Goal: Information Seeking & Learning: Check status

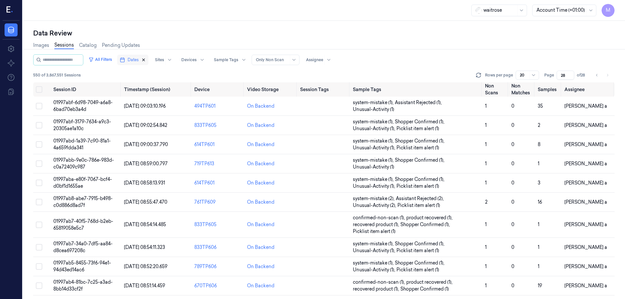
click at [146, 58] on icon "button" at bounding box center [143, 60] width 5 height 5
type input "1"
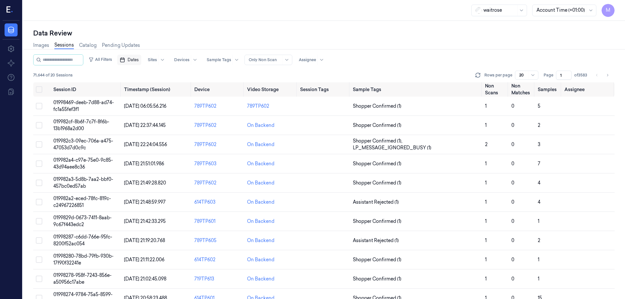
click at [139, 61] on span "Dates" at bounding box center [133, 60] width 11 height 6
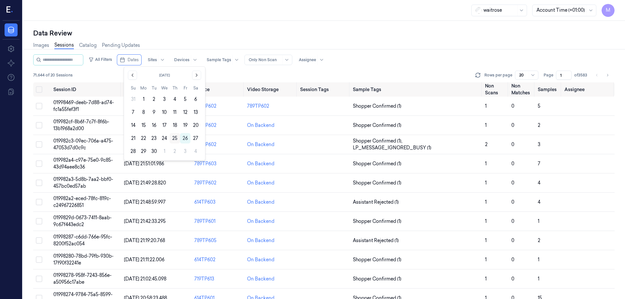
click at [176, 139] on button "25" at bounding box center [175, 138] width 10 height 10
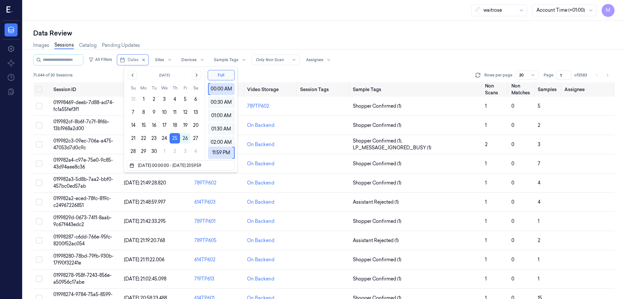
click at [196, 9] on div "waitrose Account Time (+01:00) M" at bounding box center [324, 10] width 602 height 21
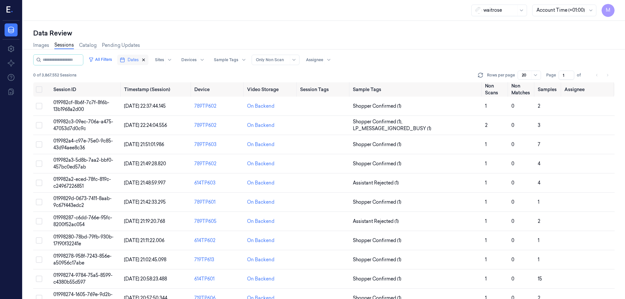
click at [145, 60] on icon "button" at bounding box center [144, 60] width 2 height 2
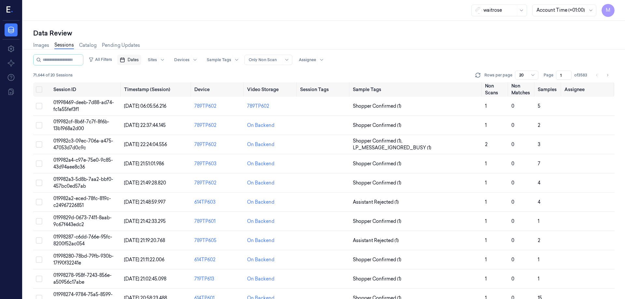
click at [139, 61] on span "Dates" at bounding box center [133, 60] width 11 height 6
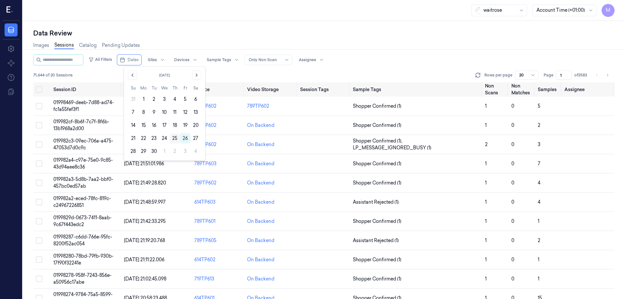
click at [172, 139] on button "25" at bounding box center [175, 138] width 10 height 10
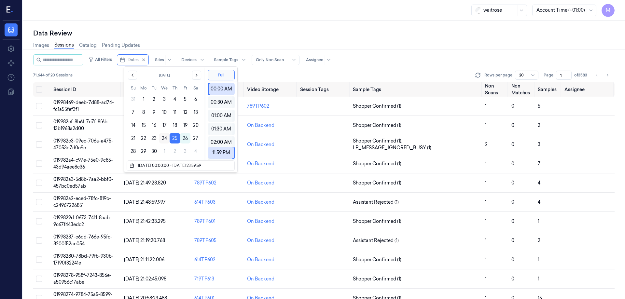
click at [164, 139] on button "24" at bounding box center [164, 138] width 10 height 10
type input "24/09/2025 00:00:00 - 25/09/2025 23:59:59"
click at [148, 59] on button "Dates" at bounding box center [132, 60] width 31 height 10
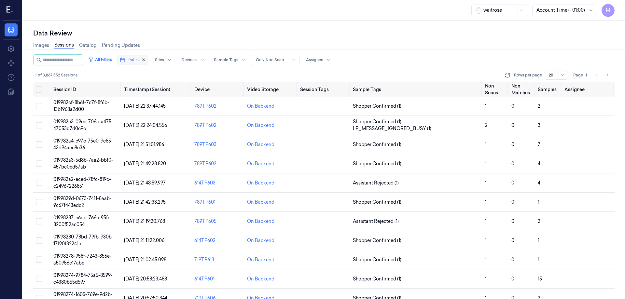
click at [146, 59] on icon "button" at bounding box center [143, 60] width 5 height 5
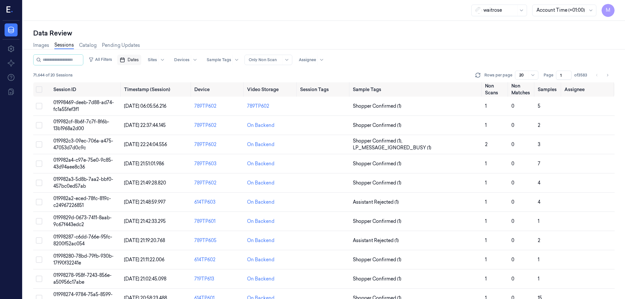
click at [148, 59] on div "Dates Sites Devices Sample Tags Alert Type Only Non Scan Assignee" at bounding box center [222, 59] width 210 height 11
click at [141, 60] on button "Dates" at bounding box center [129, 60] width 24 height 10
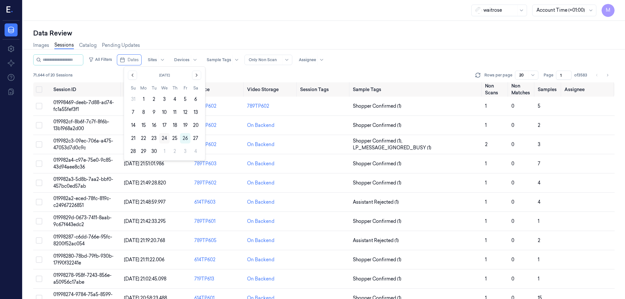
click at [164, 141] on button "24" at bounding box center [164, 138] width 10 height 10
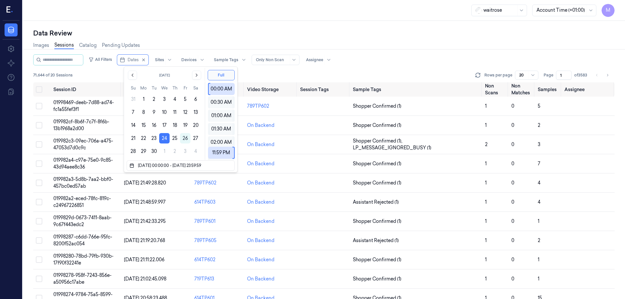
click at [194, 42] on div "Images Sessions Catalog Pending Updates" at bounding box center [324, 46] width 582 height 17
